Goal: Find contact information: Find contact information

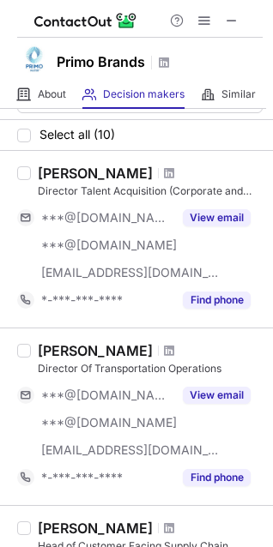
scroll to position [29, 0]
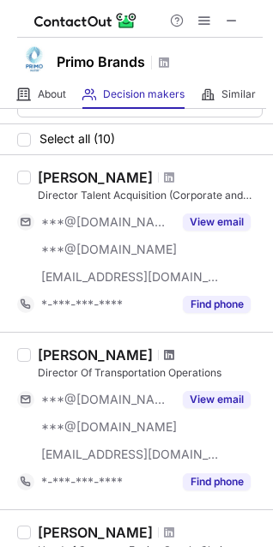
click at [168, 350] on span at bounding box center [169, 355] width 10 height 14
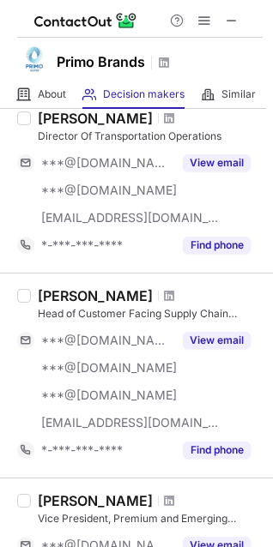
scroll to position [269, 0]
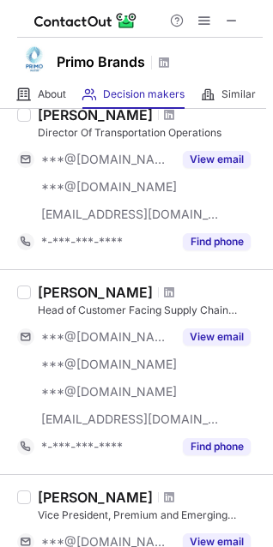
click at [164, 295] on span at bounding box center [169, 293] width 10 height 14
click at [232, 24] on span at bounding box center [232, 21] width 14 height 14
click at [232, 21] on span at bounding box center [232, 21] width 14 height 14
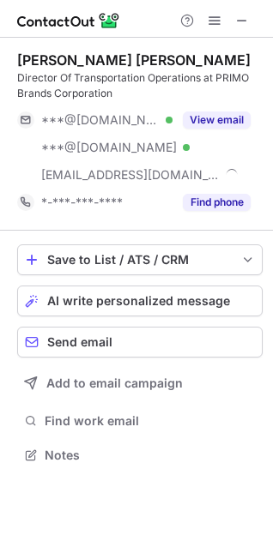
scroll to position [443, 273]
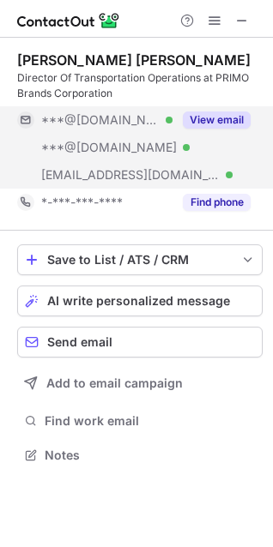
click at [236, 117] on button "View email" at bounding box center [217, 119] width 68 height 17
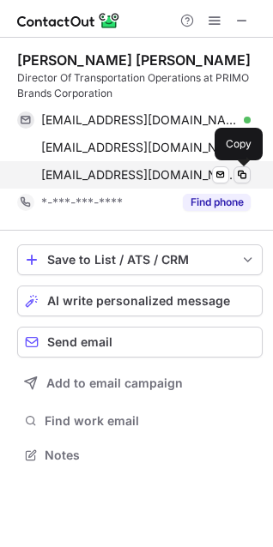
click at [243, 175] on span at bounding box center [242, 175] width 14 height 14
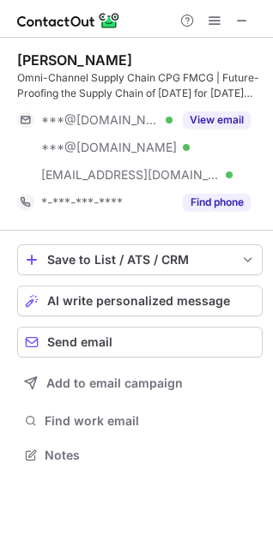
scroll to position [443, 273]
